Goal: Task Accomplishment & Management: Manage account settings

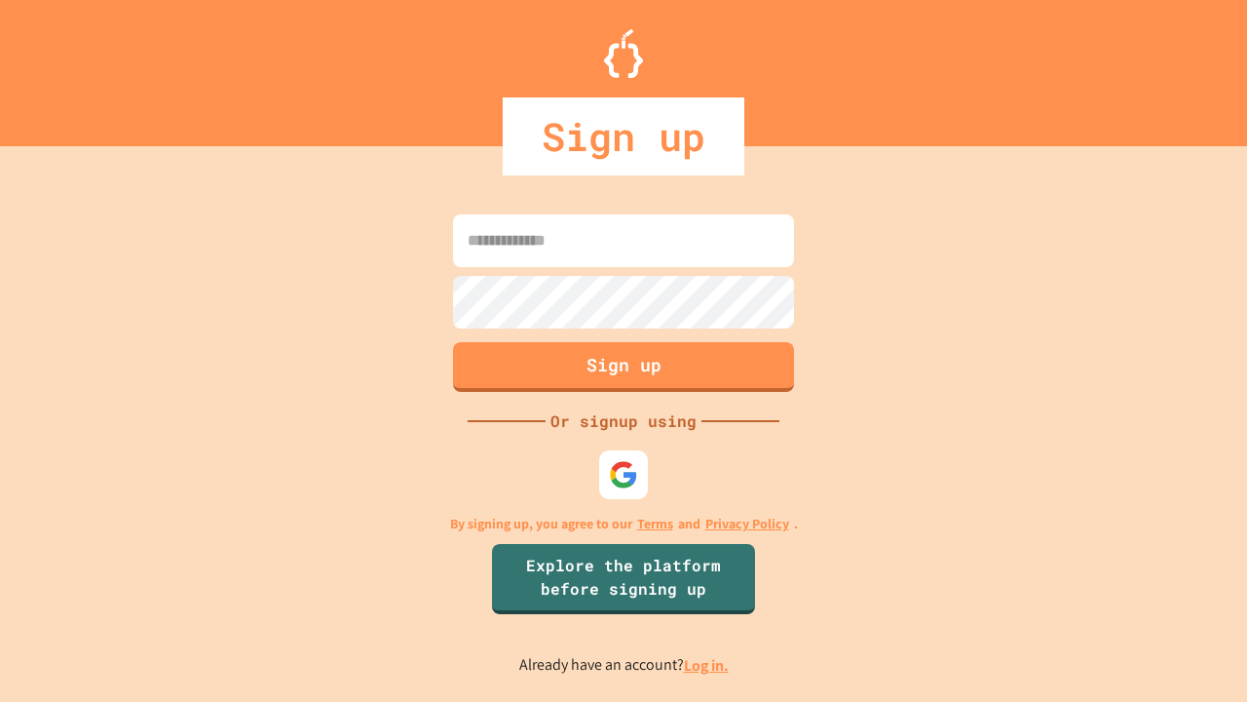
click at [707, 665] on link "Log in." at bounding box center [706, 665] width 45 height 20
